Goal: Find specific page/section: Find specific page/section

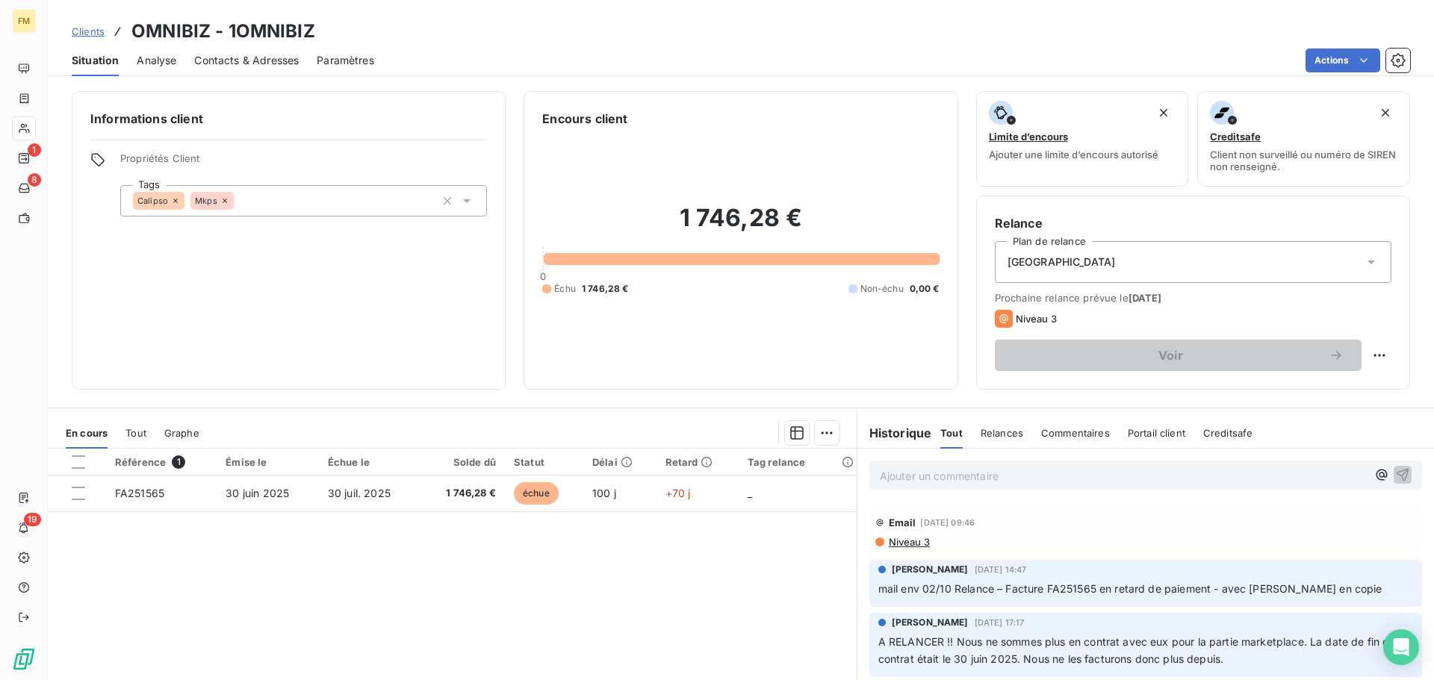
scroll to position [101, 0]
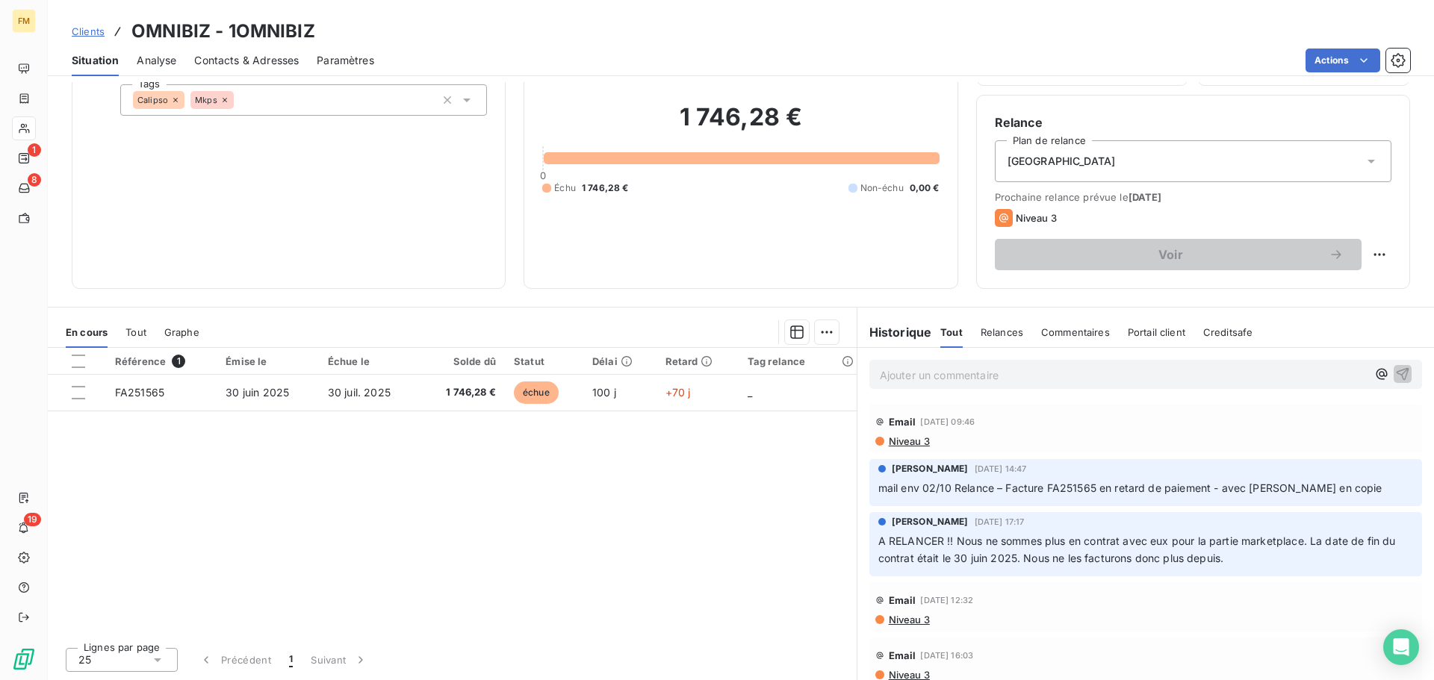
click at [100, 32] on span "Clients" at bounding box center [88, 31] width 33 height 12
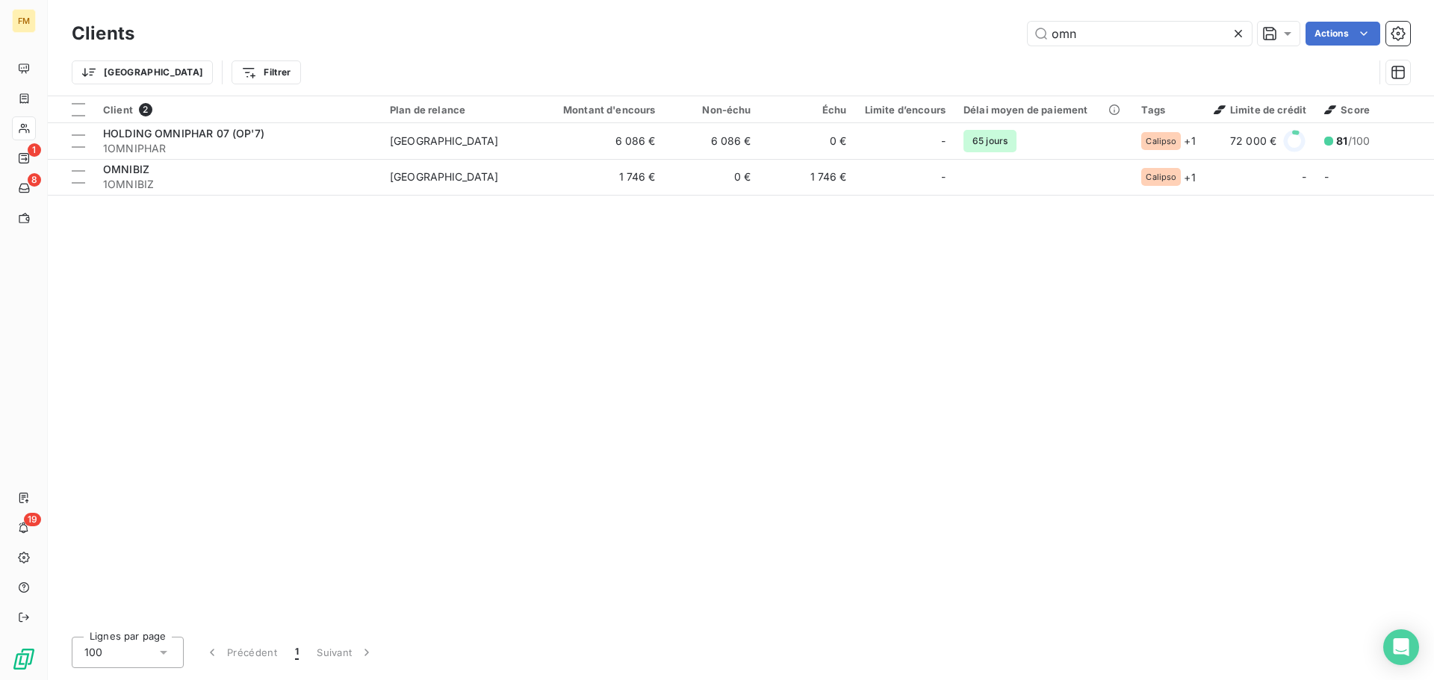
drag, startPoint x: 1113, startPoint y: 34, endPoint x: 609, endPoint y: 59, distance: 504.7
click at [783, 66] on div "Clients omn Actions Trier Filtrer" at bounding box center [741, 57] width 1338 height 78
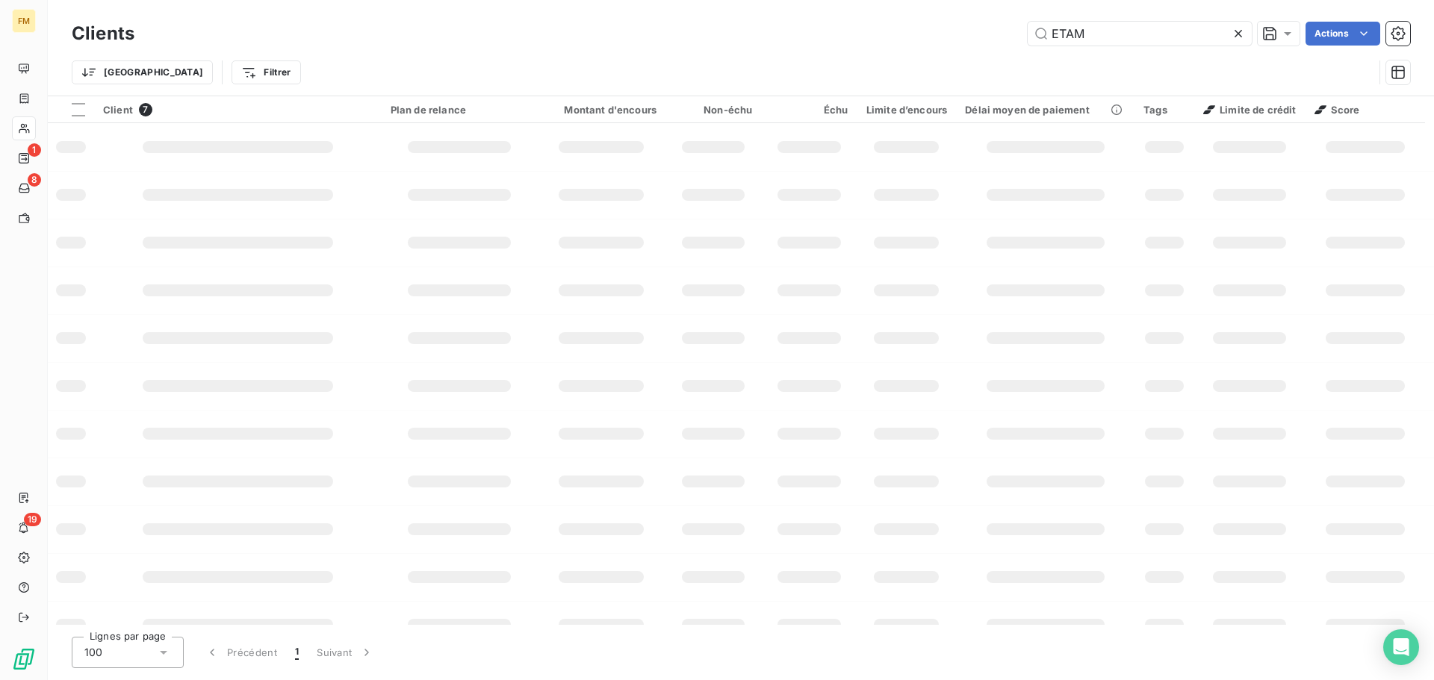
type input "ETAM"
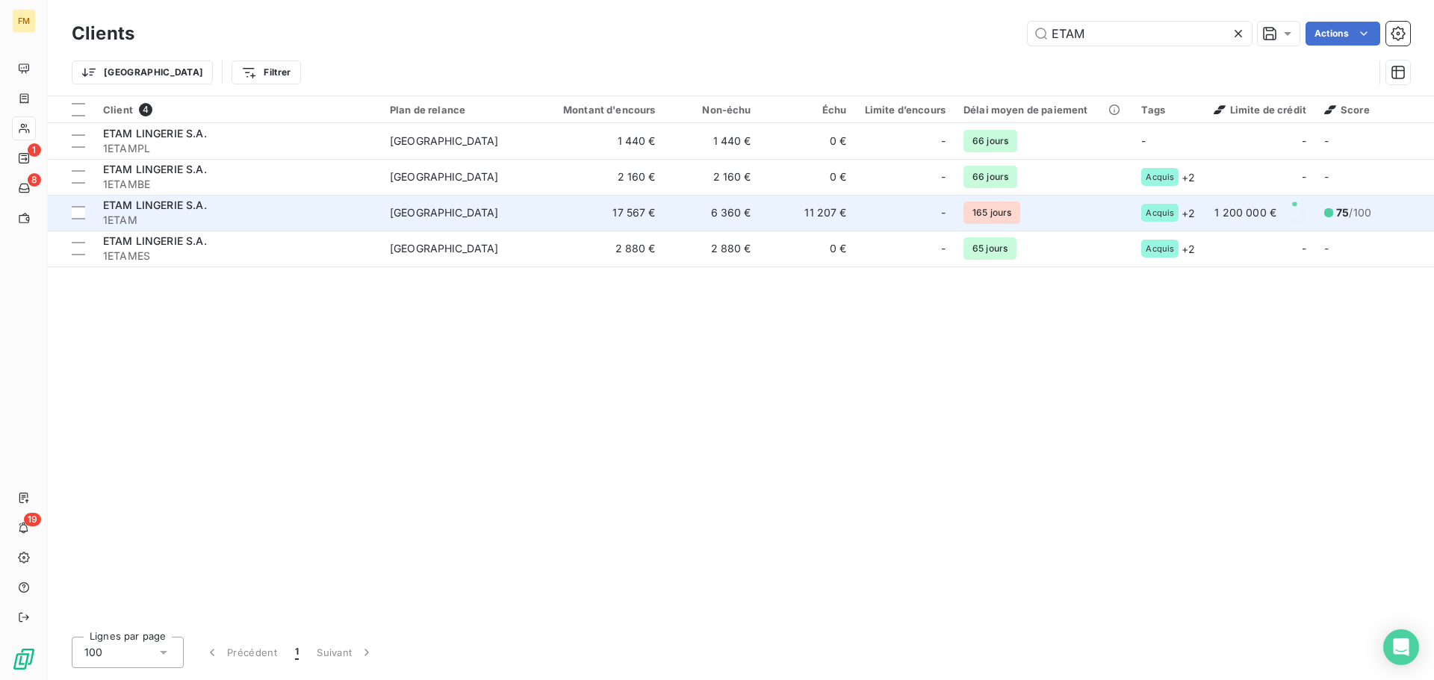
click at [152, 223] on span "1ETAM" at bounding box center [237, 220] width 269 height 15
